Goal: Find specific page/section: Find specific page/section

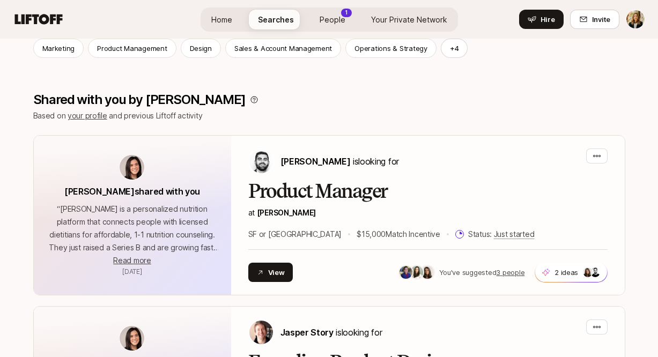
scroll to position [31, 0]
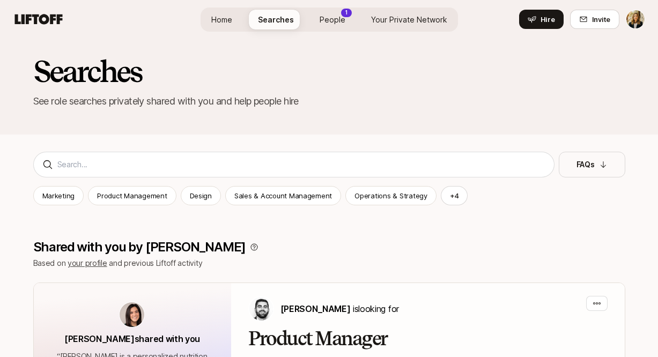
click at [340, 17] on span "People" at bounding box center [332, 19] width 26 height 11
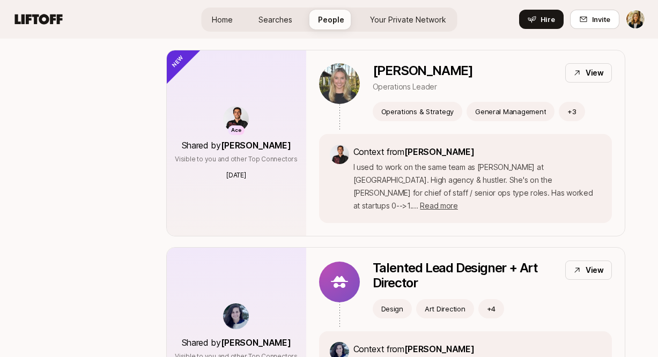
scroll to position [114, 0]
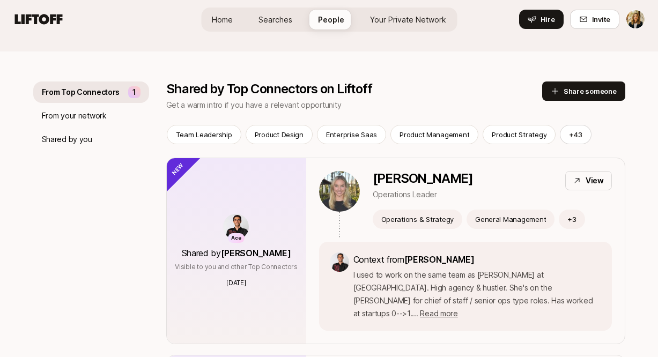
click at [281, 19] on span "Searches" at bounding box center [275, 19] width 34 height 11
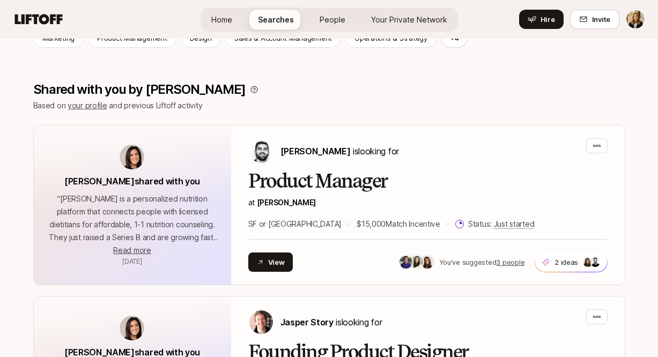
scroll to position [104, 0]
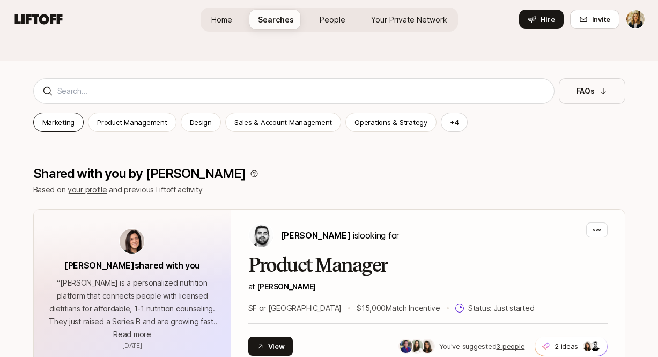
click at [57, 117] on p "Marketing" at bounding box center [58, 122] width 33 height 11
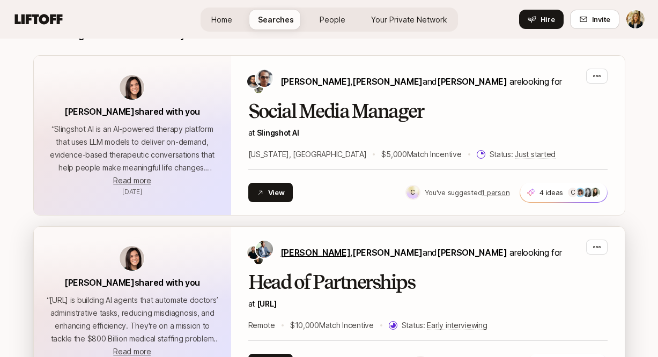
scroll to position [458, 0]
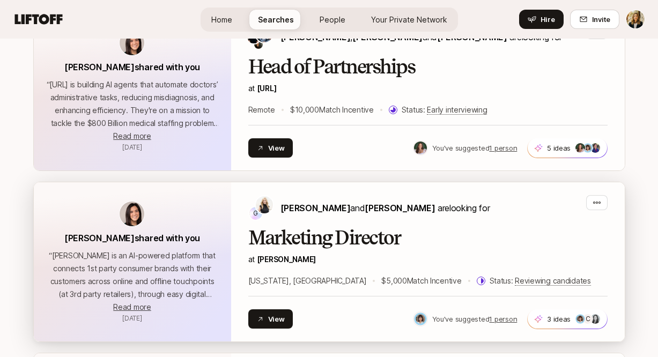
click at [311, 227] on h2 "Marketing Director" at bounding box center [427, 237] width 359 height 21
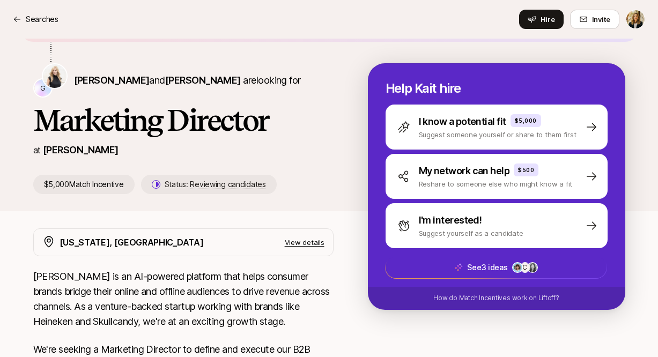
scroll to position [151, 0]
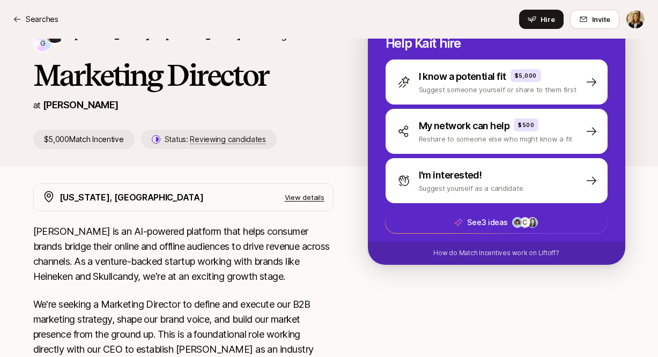
click at [316, 192] on p "View details" at bounding box center [305, 197] width 40 height 11
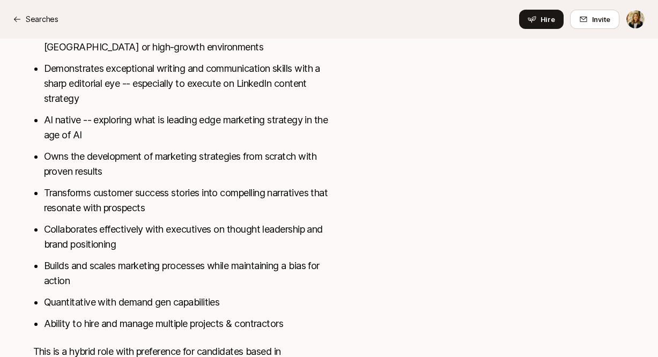
scroll to position [0, 0]
